Goal: Find contact information: Find contact information

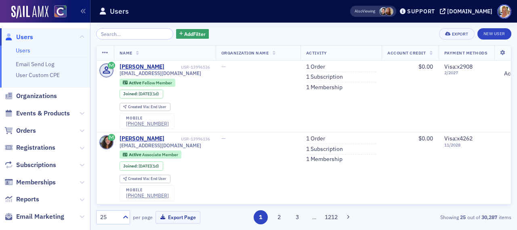
click at [124, 32] on input "search" at bounding box center [134, 33] width 77 height 11
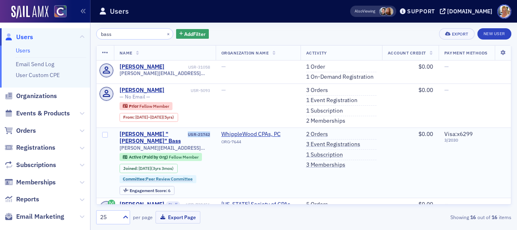
drag, startPoint x: 216, startPoint y: 134, endPoint x: 191, endPoint y: 136, distance: 25.2
click at [191, 136] on td "[PERSON_NAME] "[PERSON_NAME]" Bass USR-21742 [PERSON_NAME][EMAIL_ADDRESS][DOMAI…" at bounding box center [165, 163] width 102 height 70
copy div "SR-21742"
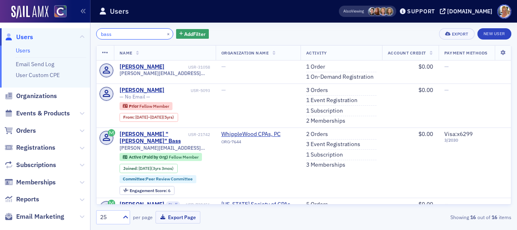
click at [131, 31] on input "bass" at bounding box center [134, 33] width 77 height 11
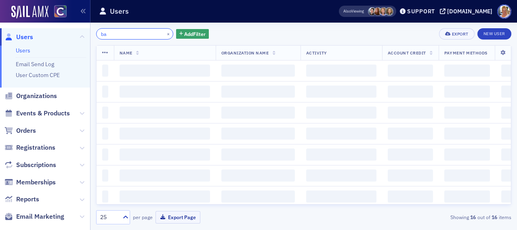
type input "b"
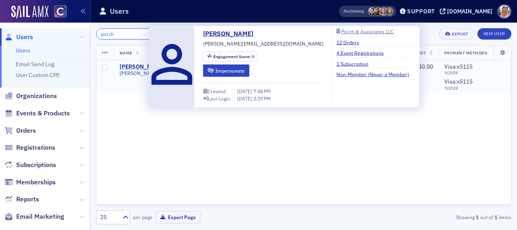
type input "porch"
click at [136, 67] on div "[PERSON_NAME]" at bounding box center [142, 66] width 45 height 7
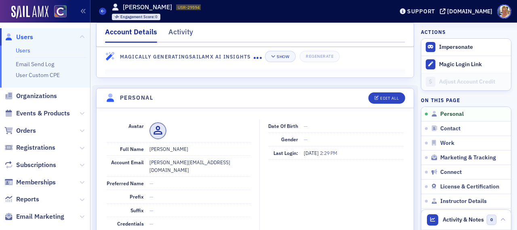
scroll to position [36, 0]
drag, startPoint x: 211, startPoint y: 163, endPoint x: 147, endPoint y: 165, distance: 64.6
click at [147, 165] on div "Account Email [PERSON_NAME][EMAIL_ADDRESS][DOMAIN_NAME]" at bounding box center [179, 166] width 144 height 21
copy dd "[PERSON_NAME][EMAIL_ADDRESS][DOMAIN_NAME]"
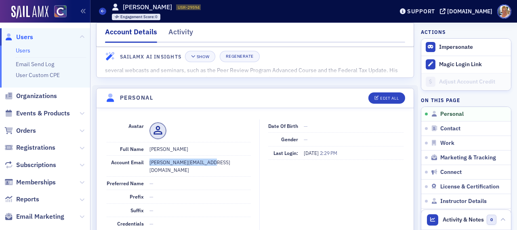
scroll to position [0, 0]
